Goal: Find specific page/section: Find specific page/section

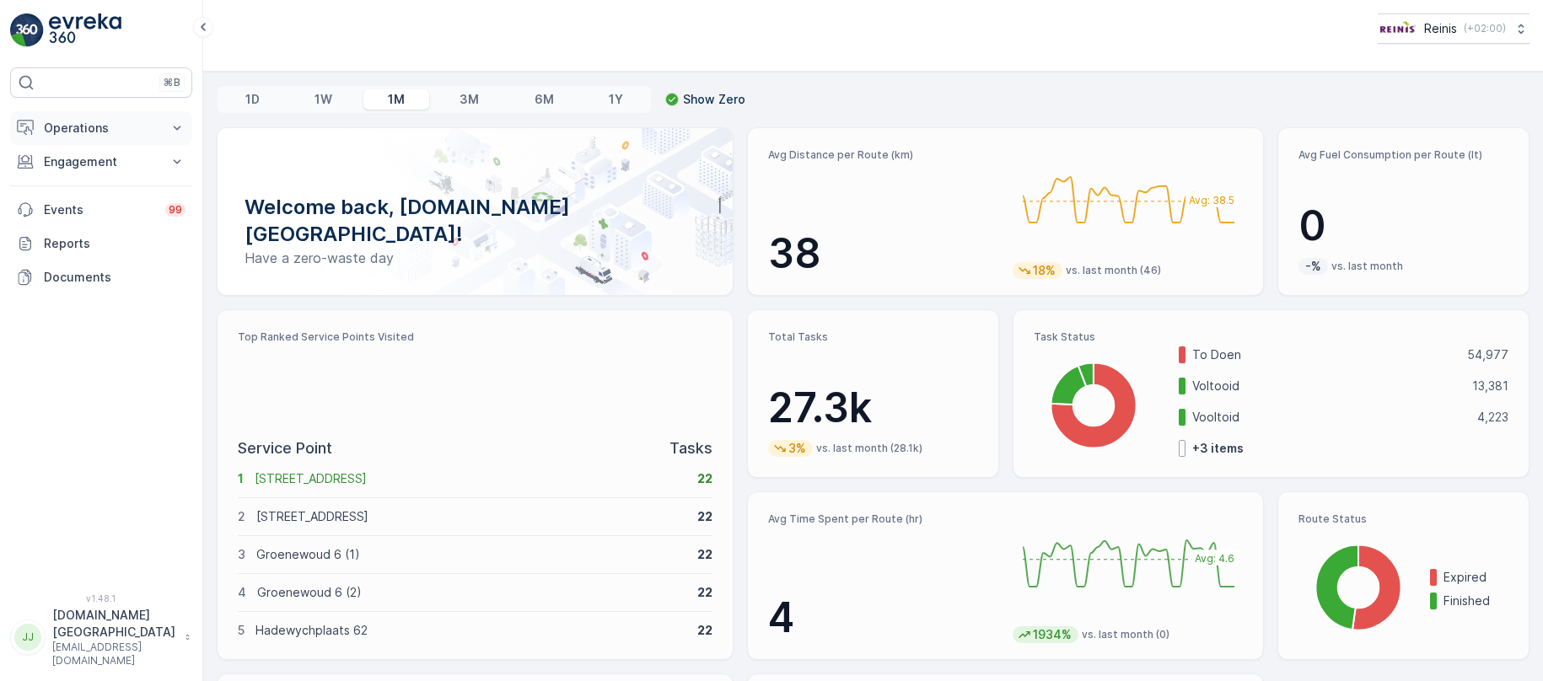
click at [82, 124] on p "Operations" at bounding box center [101, 128] width 115 height 17
click at [88, 204] on p "Routes & Tasks" at bounding box center [86, 204] width 87 height 17
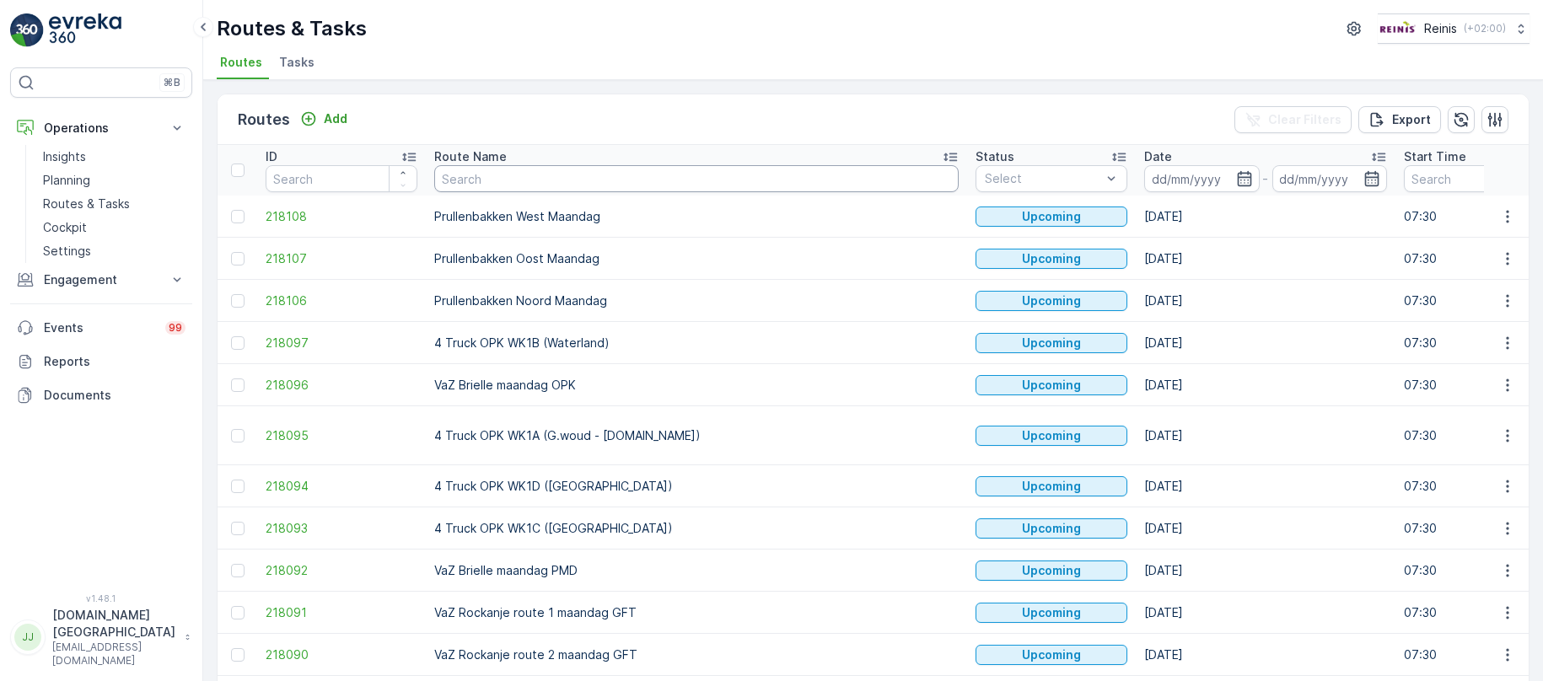
click at [503, 175] on input "text" at bounding box center [696, 178] width 524 height 27
type input "VaZ"
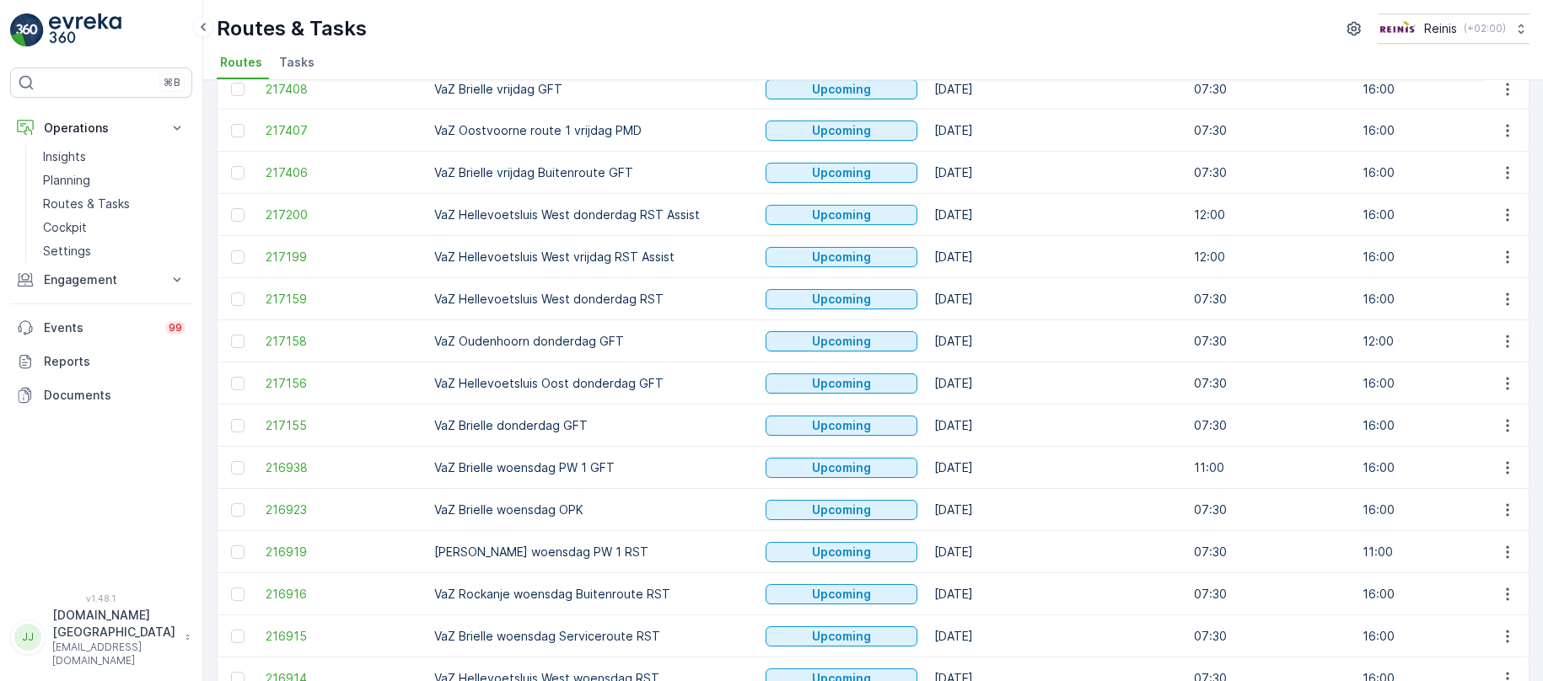
scroll to position [506, 0]
drag, startPoint x: 617, startPoint y: 341, endPoint x: 427, endPoint y: 336, distance: 189.7
click at [427, 336] on td "VaZ Oudenhoorn donderdag GFT" at bounding box center [591, 340] width 331 height 42
